Goal: Download file/media

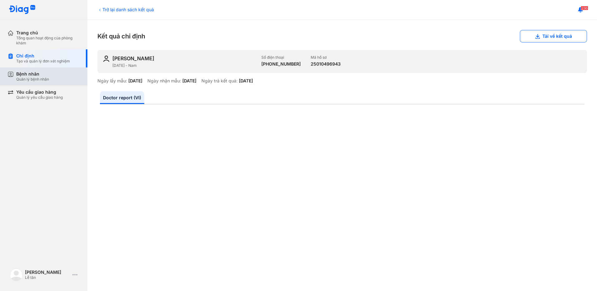
click at [38, 74] on div "Bệnh nhân" at bounding box center [32, 74] width 33 height 6
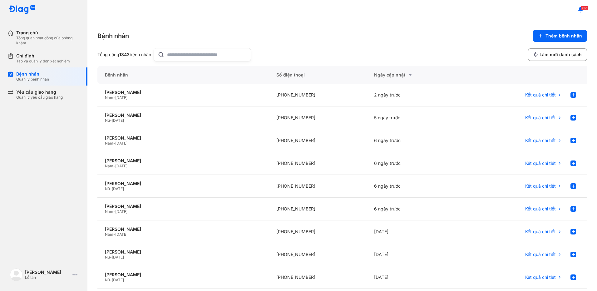
click at [184, 58] on input "text" at bounding box center [207, 54] width 80 height 12
type input "**********"
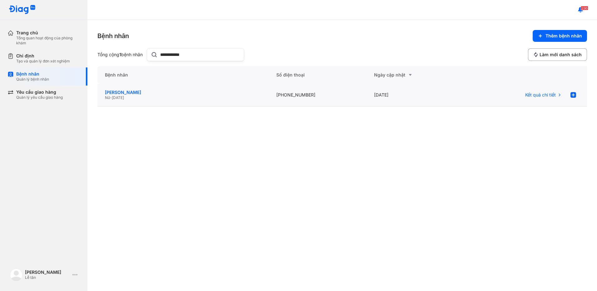
click at [181, 95] on div "[PERSON_NAME]" at bounding box center [183, 93] width 156 height 6
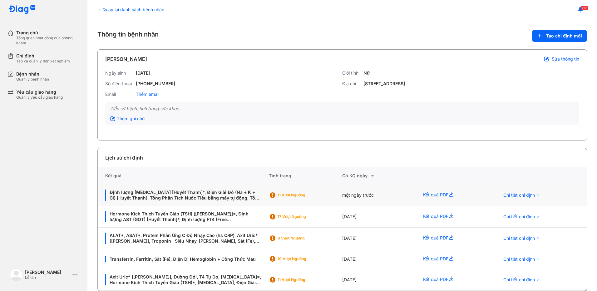
click at [321, 195] on div "11 Vượt ngưỡng" at bounding box center [302, 195] width 50 height 5
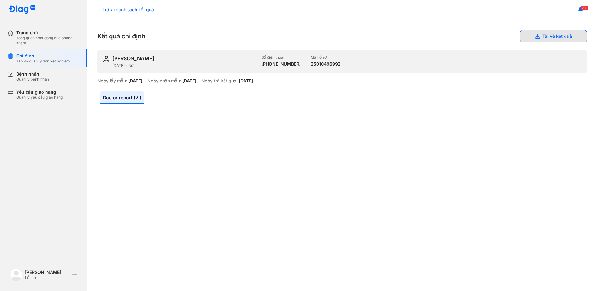
click at [538, 41] on button "Tải về kết quả" at bounding box center [553, 36] width 67 height 12
click at [552, 40] on button "Tải về kết quả" at bounding box center [553, 36] width 67 height 12
